Goal: Task Accomplishment & Management: Use online tool/utility

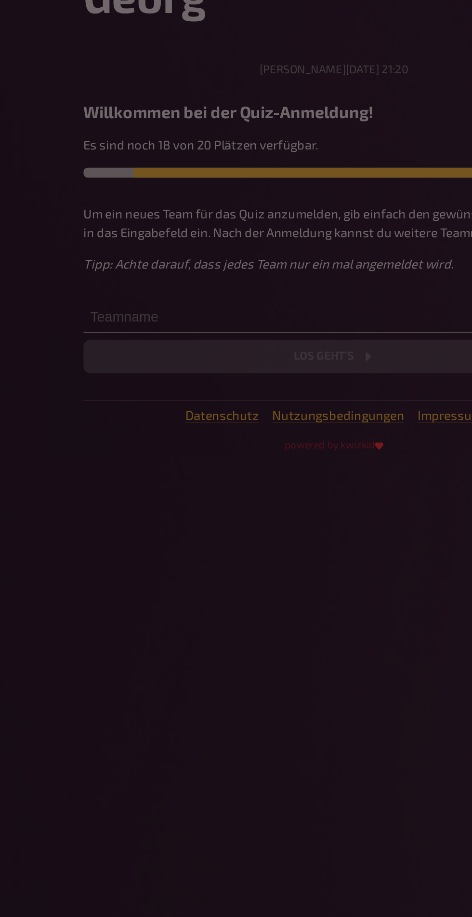
click at [142, 346] on div at bounding box center [236, 458] width 472 height 917
click at [140, 343] on div at bounding box center [236, 458] width 472 height 917
click at [147, 355] on div at bounding box center [236, 458] width 472 height 917
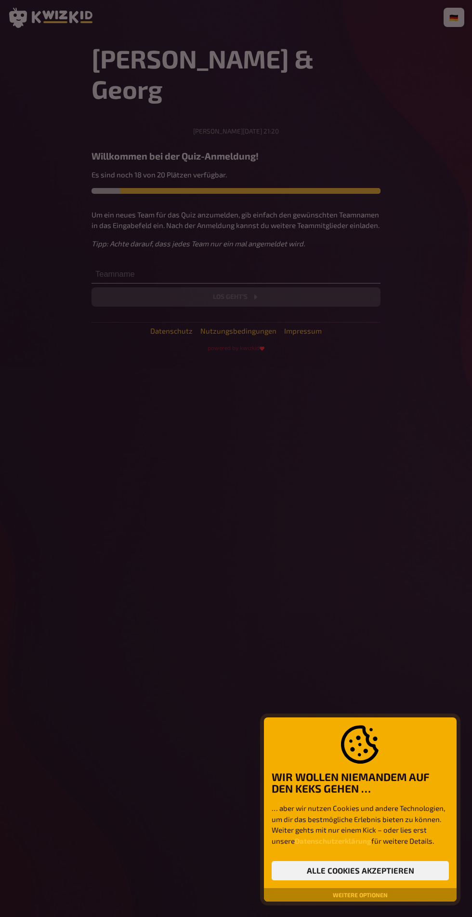
click at [356, 458] on div at bounding box center [236, 458] width 472 height 917
click at [289, 374] on div at bounding box center [236, 458] width 472 height 917
click at [237, 344] on div at bounding box center [236, 458] width 472 height 917
click at [236, 367] on div at bounding box center [236, 458] width 472 height 917
click at [145, 348] on div at bounding box center [236, 458] width 472 height 917
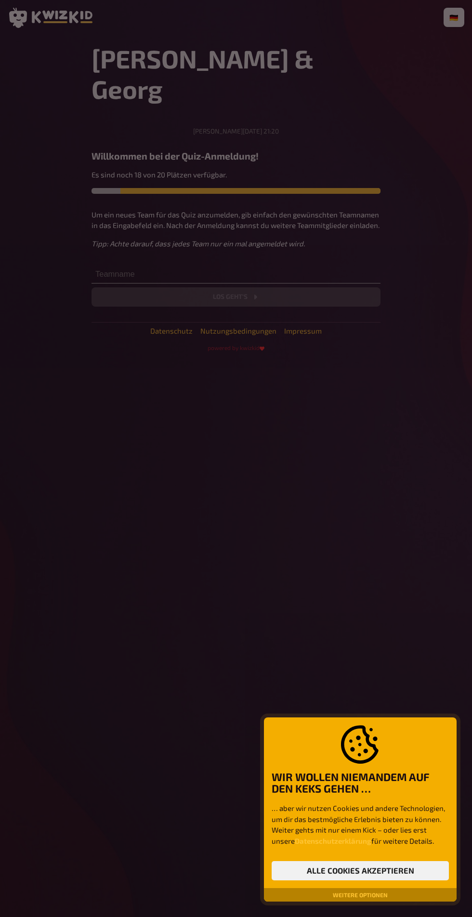
scroll to position [3, 0]
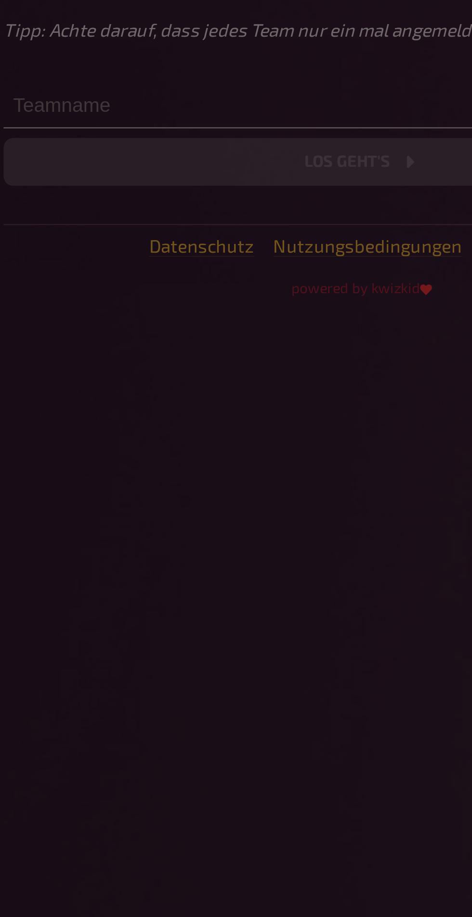
click at [117, 332] on div at bounding box center [236, 458] width 472 height 917
click at [113, 315] on div at bounding box center [236, 458] width 472 height 917
click at [101, 314] on div at bounding box center [236, 458] width 472 height 917
click at [111, 323] on div at bounding box center [236, 458] width 472 height 917
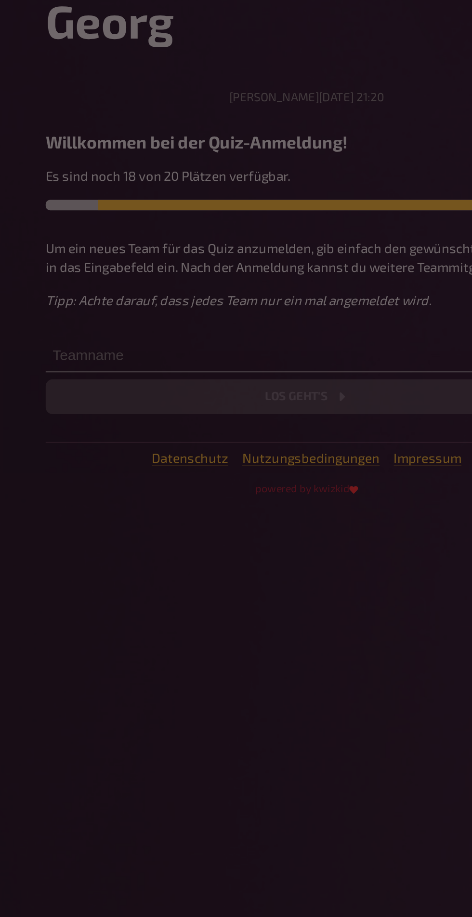
click at [141, 313] on div at bounding box center [236, 458] width 472 height 917
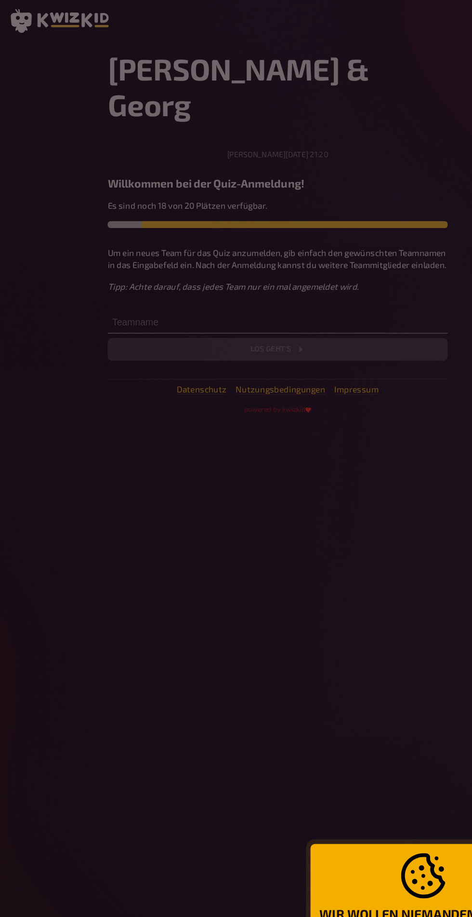
scroll to position [1, 0]
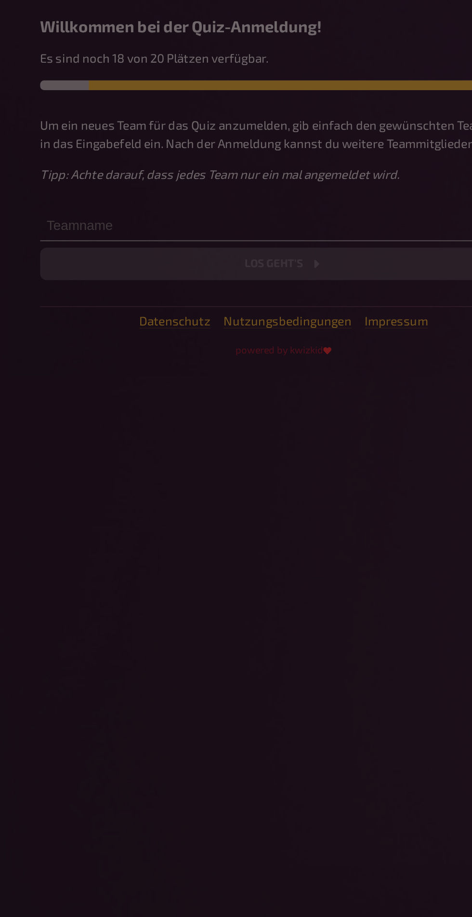
click at [246, 348] on div at bounding box center [236, 458] width 472 height 917
click at [241, 363] on div at bounding box center [236, 458] width 472 height 917
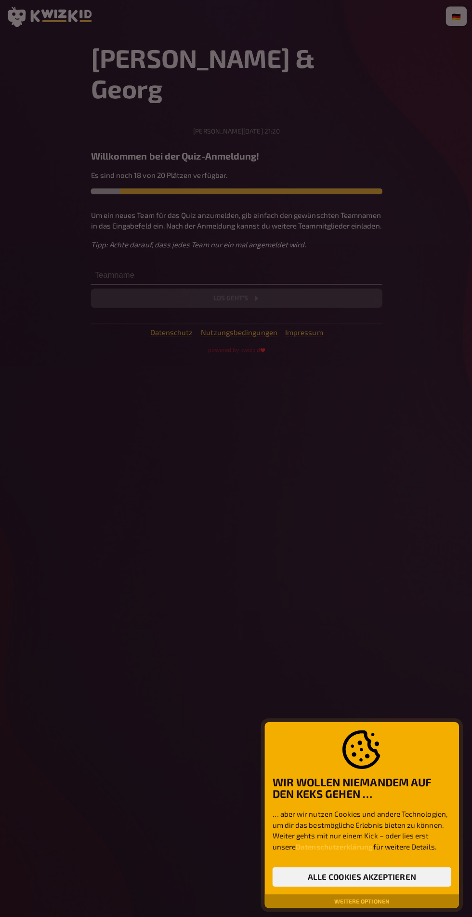
scroll to position [0, 0]
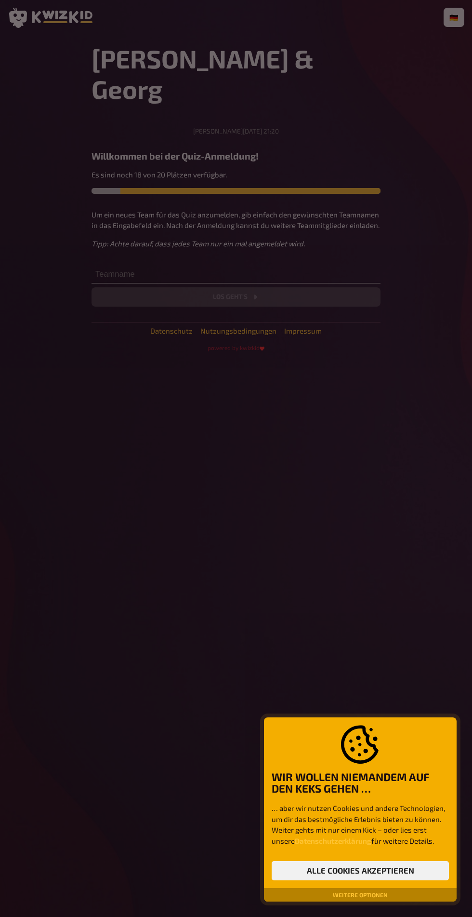
click at [101, 308] on div at bounding box center [236, 458] width 472 height 917
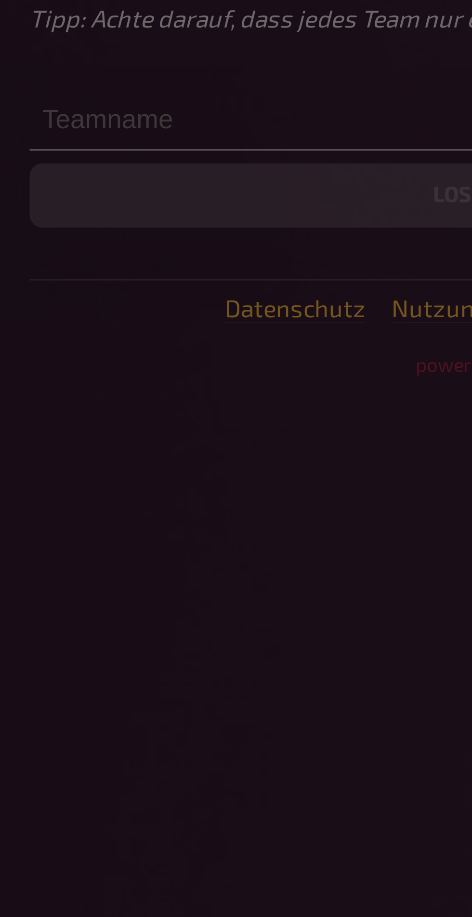
click at [107, 324] on div at bounding box center [236, 458] width 472 height 917
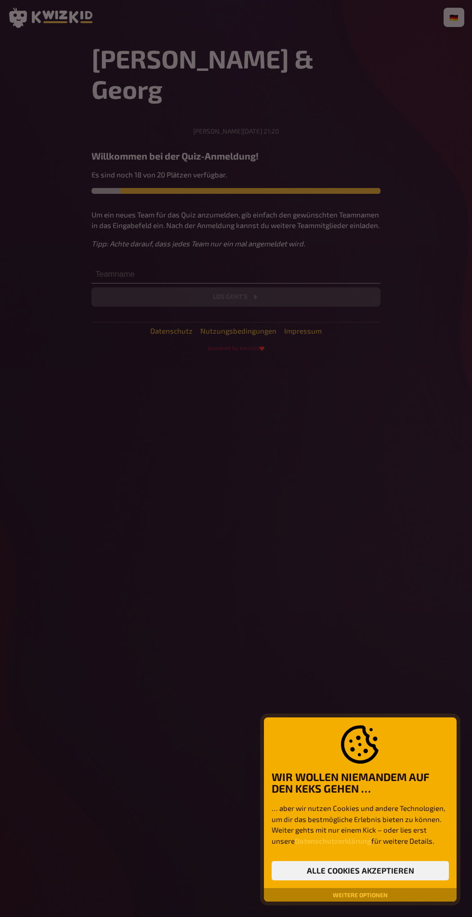
click at [81, 295] on div at bounding box center [236, 458] width 472 height 917
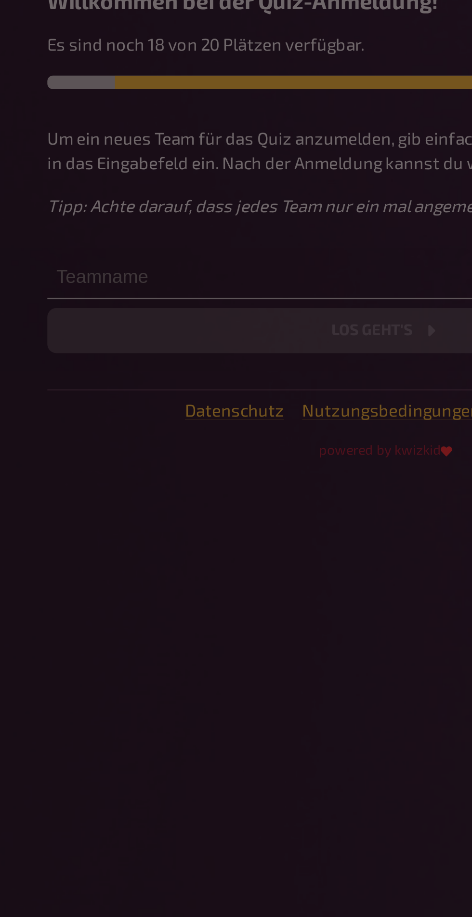
click at [133, 331] on div at bounding box center [236, 458] width 472 height 917
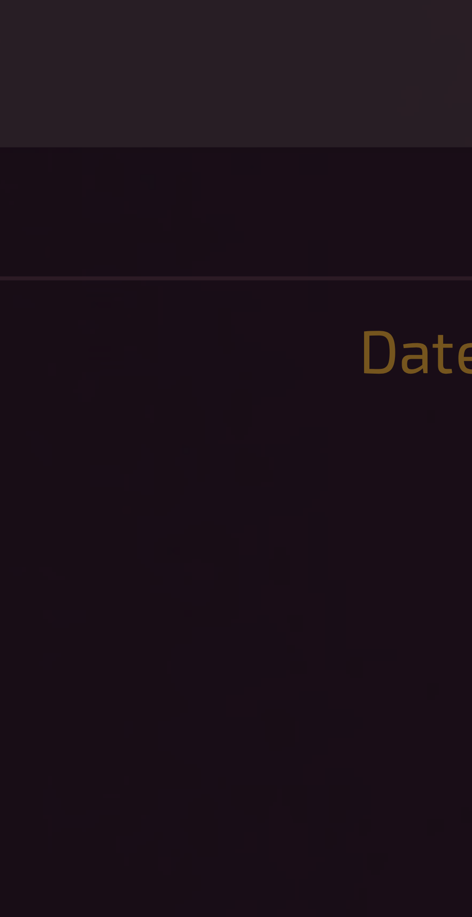
click at [121, 328] on div at bounding box center [236, 458] width 472 height 917
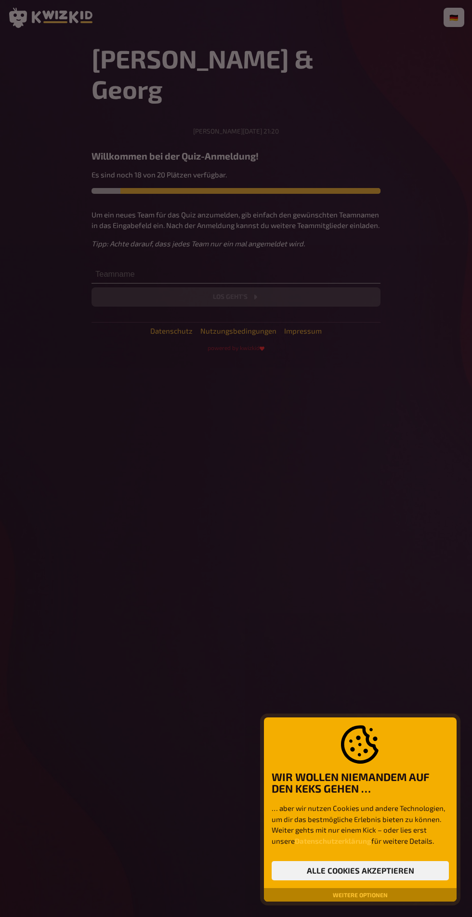
click at [176, 323] on div at bounding box center [236, 458] width 472 height 917
click at [394, 880] on button "Alle Cookies akzeptieren" at bounding box center [360, 870] width 177 height 19
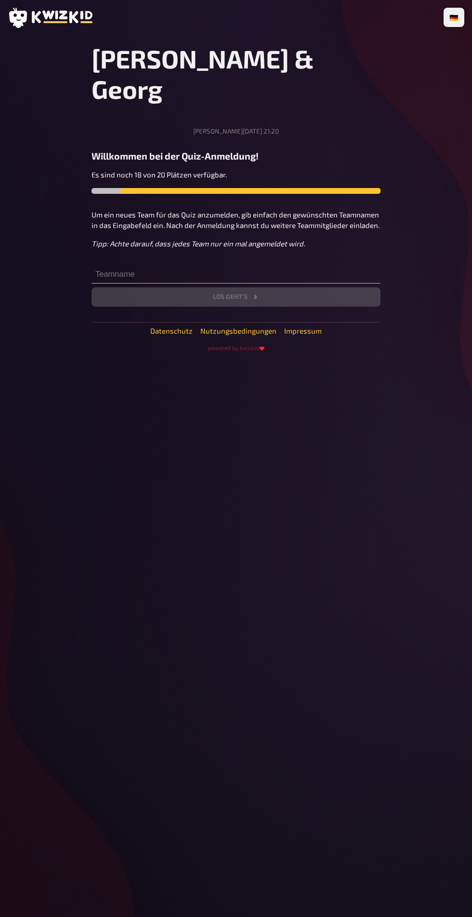
click at [141, 283] on input "text" at bounding box center [236, 273] width 289 height 19
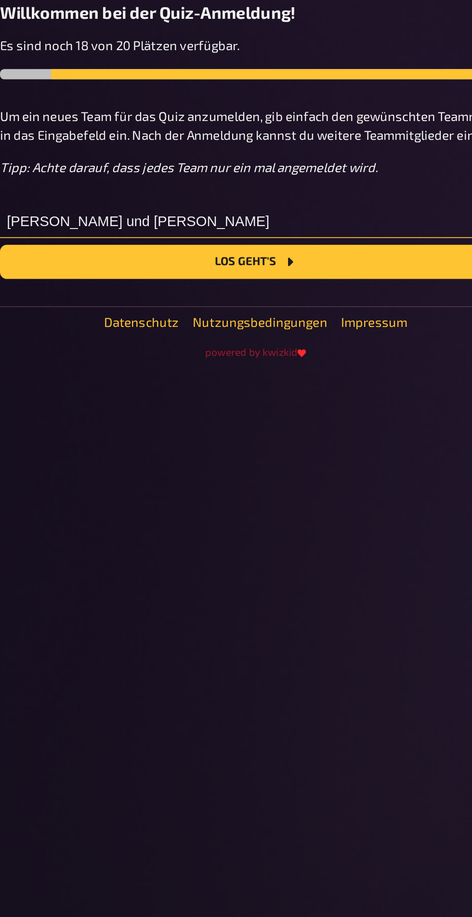
type input "[PERSON_NAME] und [PERSON_NAME]"
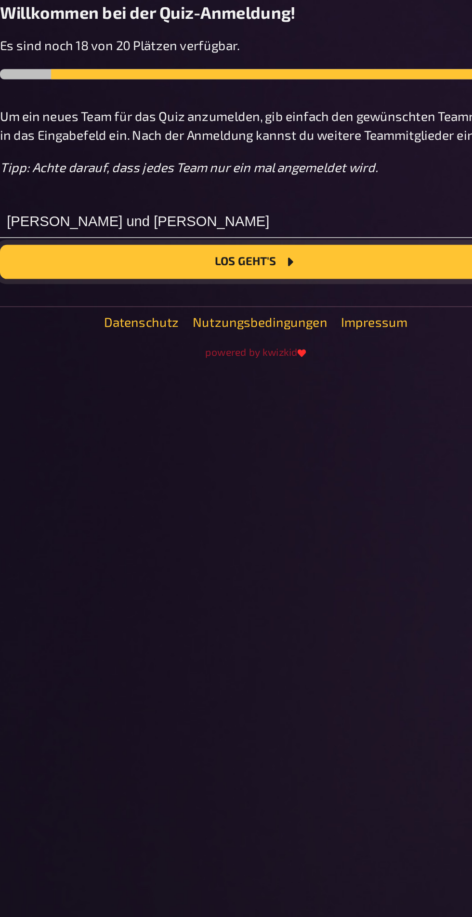
click at [250, 307] on button "Los geht's" at bounding box center [236, 296] width 289 height 19
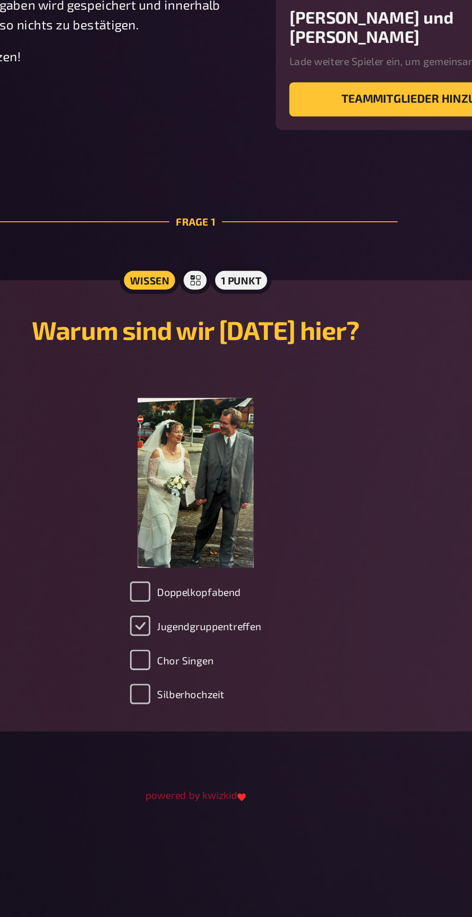
click at [206, 517] on input "Jugendgruppentreffen" at bounding box center [205, 511] width 12 height 12
checkbox input "true"
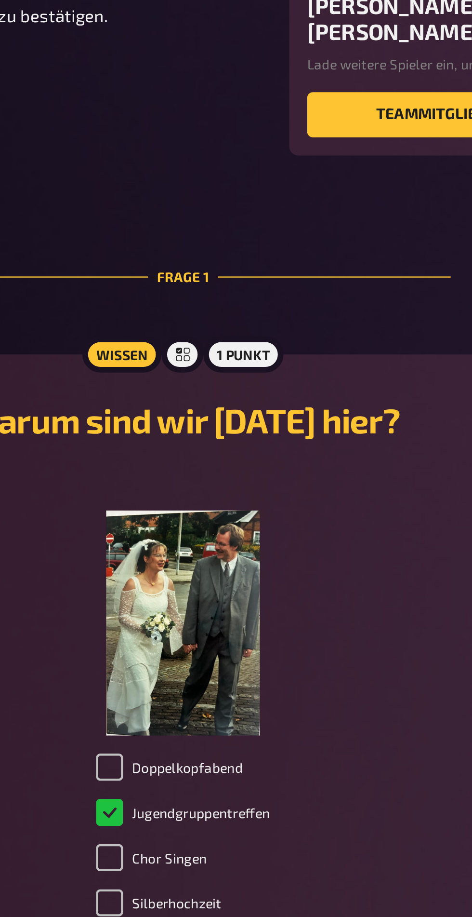
click at [269, 323] on div "1 Punkt" at bounding box center [262, 315] width 34 height 15
click at [324, 449] on div "﻿" at bounding box center [236, 421] width 434 height 114
click at [207, 323] on div "Wissen" at bounding box center [210, 315] width 34 height 15
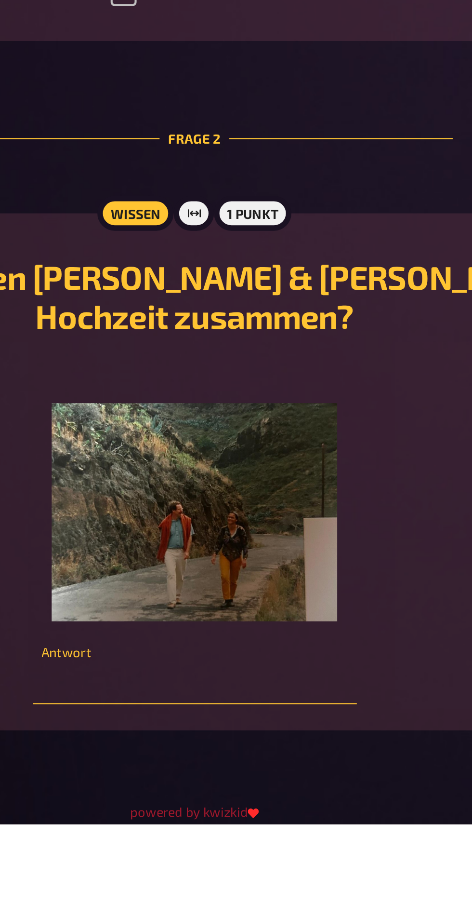
click at [193, 864] on input "number" at bounding box center [236, 854] width 143 height 19
